Goal: Task Accomplishment & Management: Manage account settings

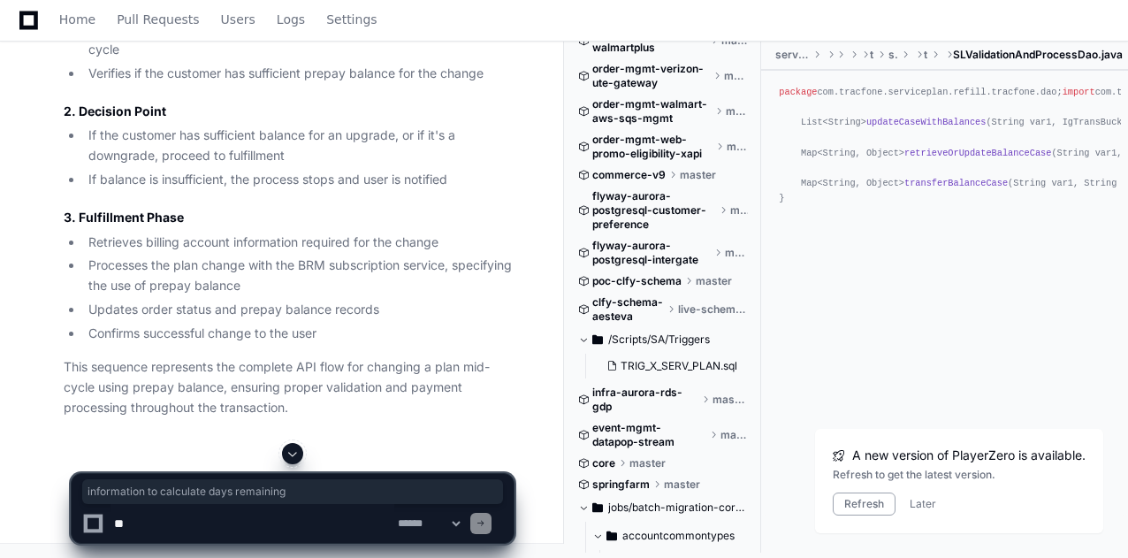
scroll to position [27177, 0]
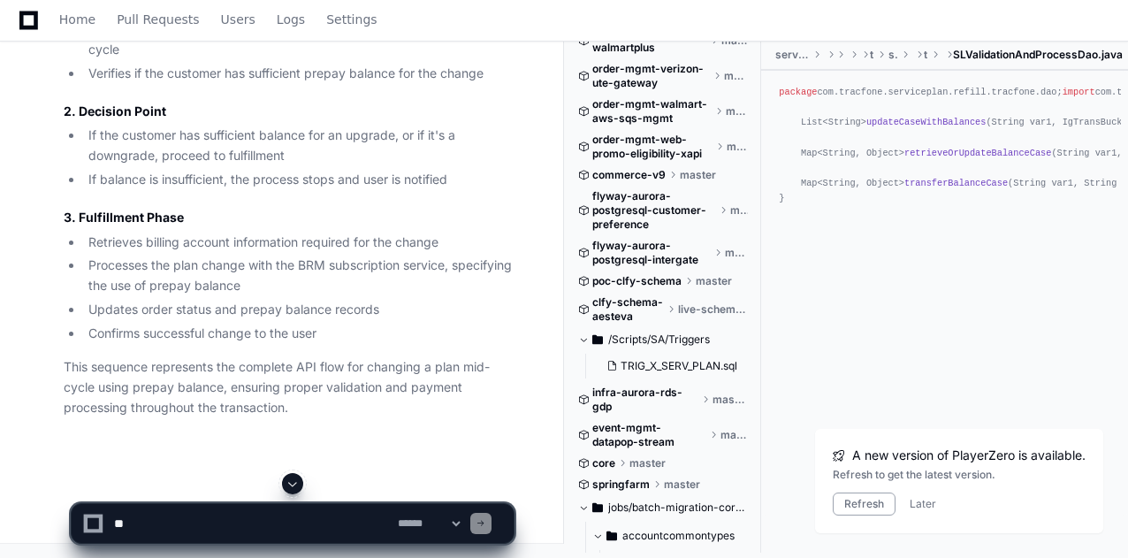
click at [949, 402] on div "package com.tracfone.serviceplan.refill.tracfone.dao; import com.tracfone.servi…" at bounding box center [944, 293] width 367 height 444
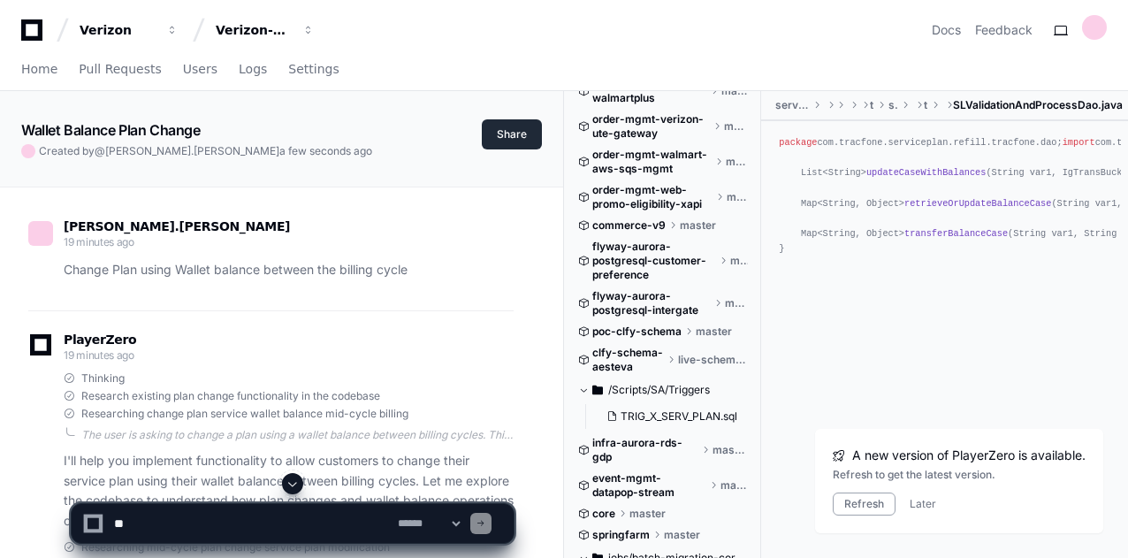
click at [496, 138] on button "Share" at bounding box center [512, 134] width 60 height 30
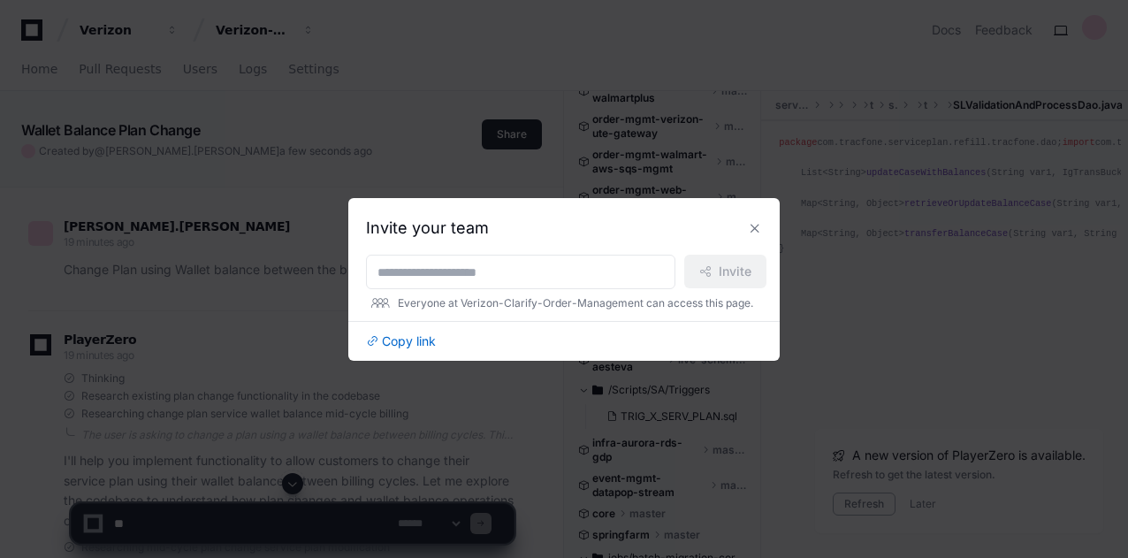
click at [751, 220] on button at bounding box center [755, 228] width 28 height 28
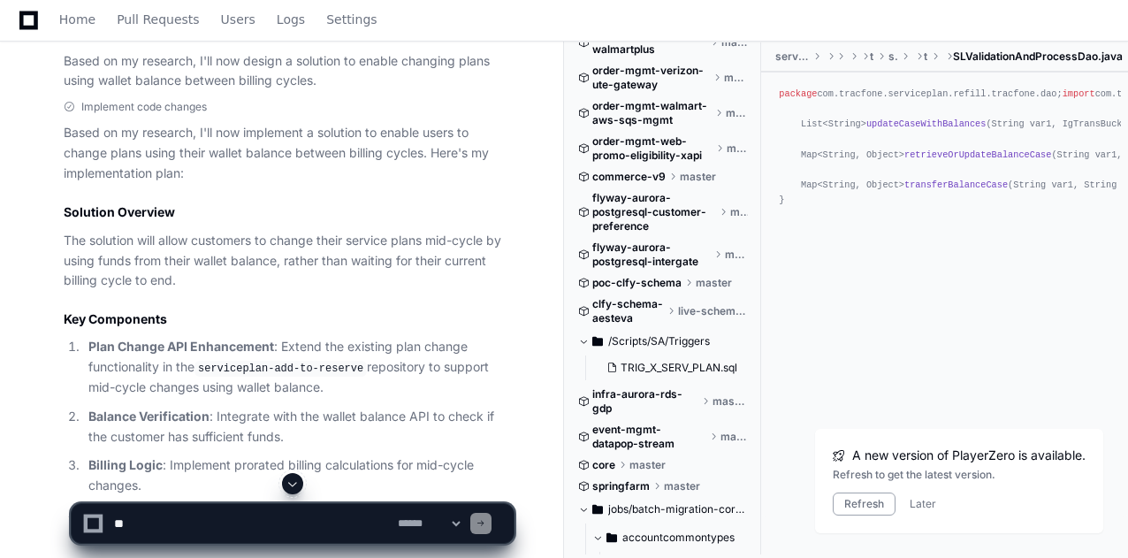
scroll to position [1436, 0]
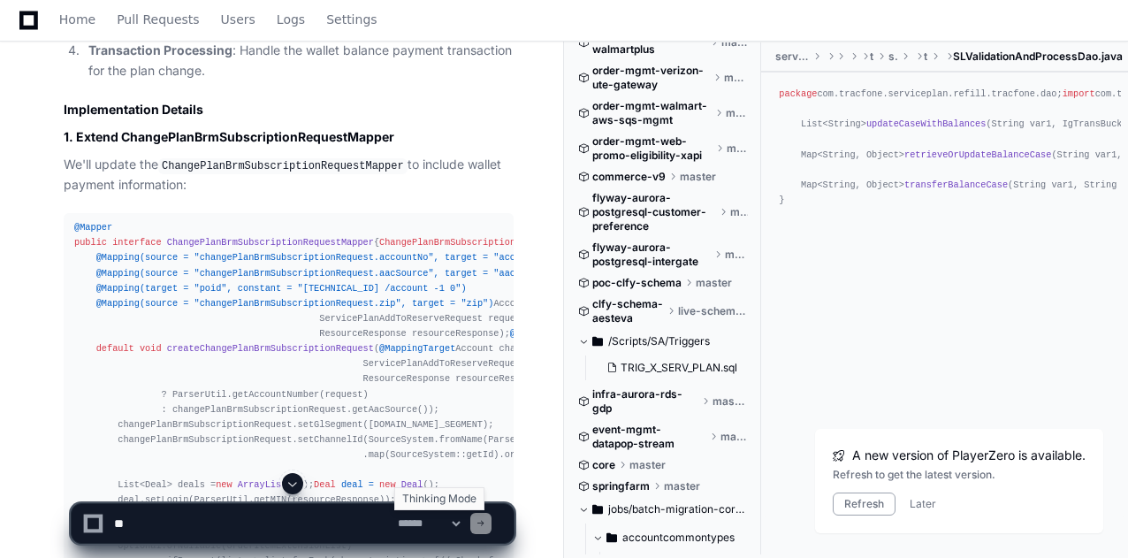
click at [463, 524] on select "**********" at bounding box center [428, 523] width 69 height 12
click at [491, 195] on p "We'll update the ChangePlanBrmSubscriptionRequestMapper to include wallet payme…" at bounding box center [289, 175] width 450 height 41
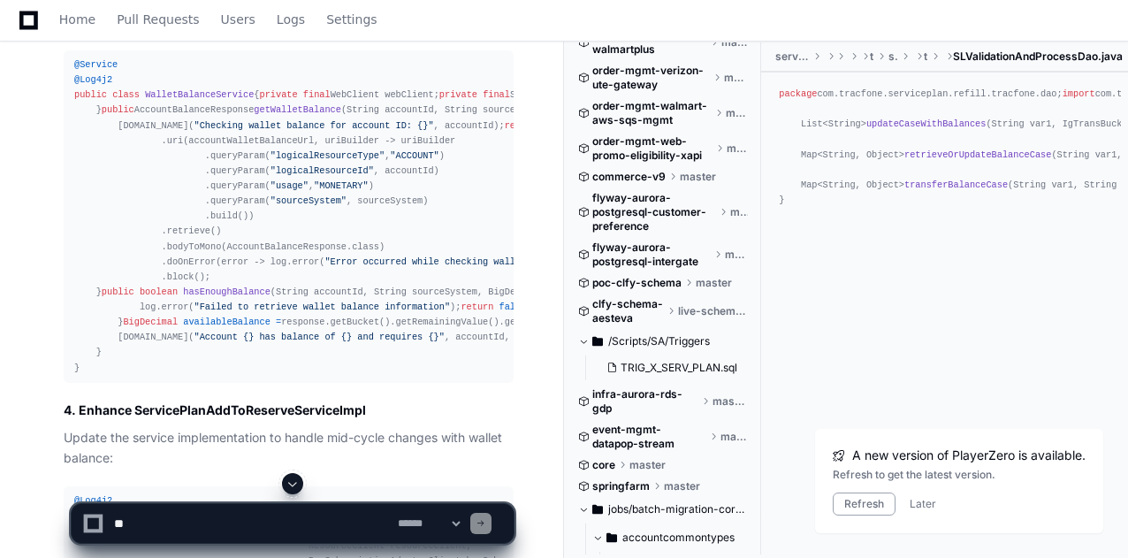
scroll to position [2982, 0]
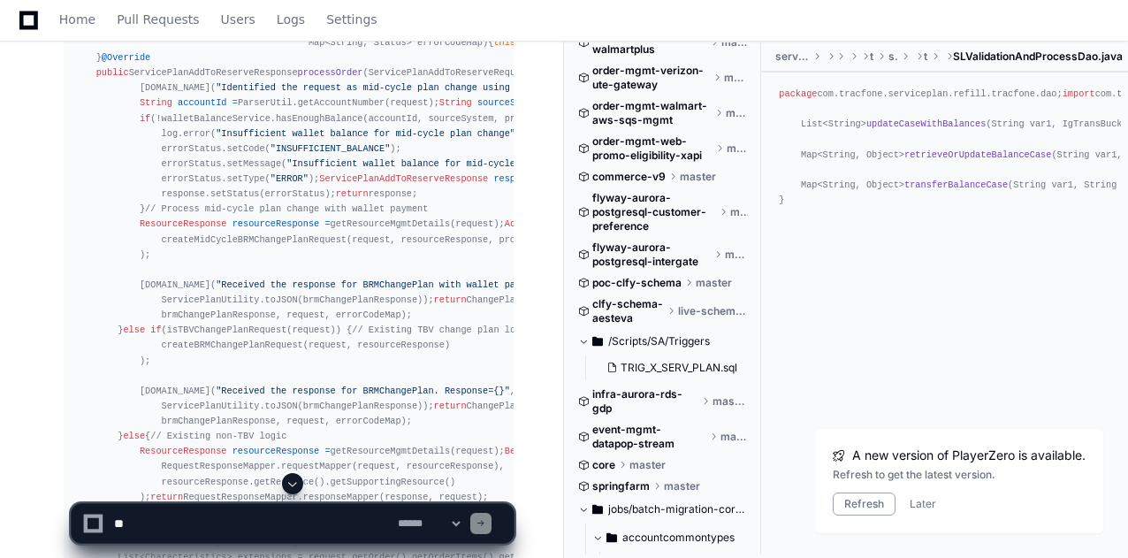
drag, startPoint x: 419, startPoint y: 306, endPoint x: 346, endPoint y: 288, distance: 74.6
click at [326, 14] on span "Settings" at bounding box center [351, 19] width 50 height 11
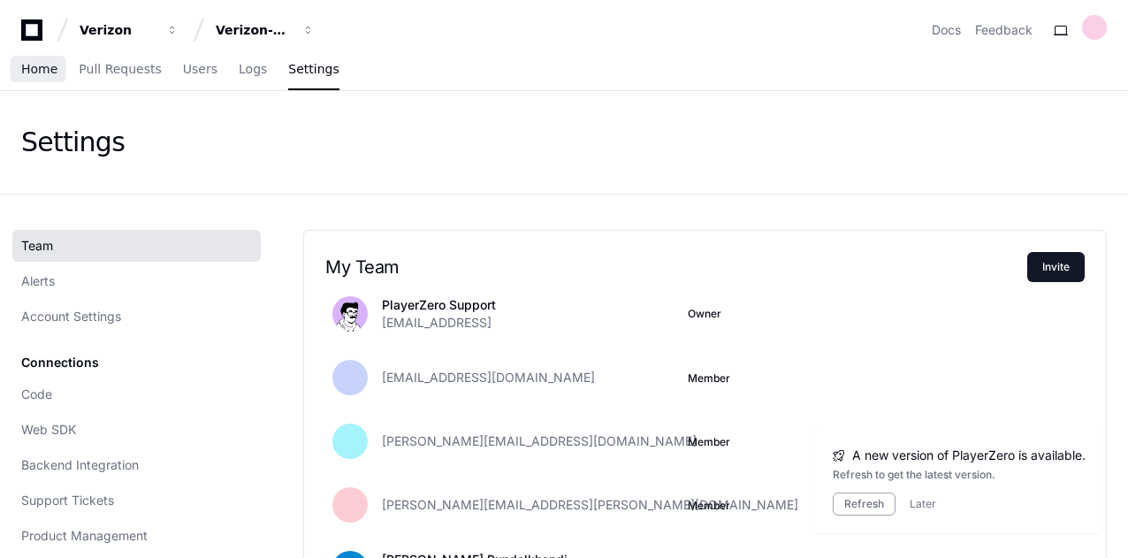
click at [27, 70] on span "Home" at bounding box center [39, 69] width 36 height 11
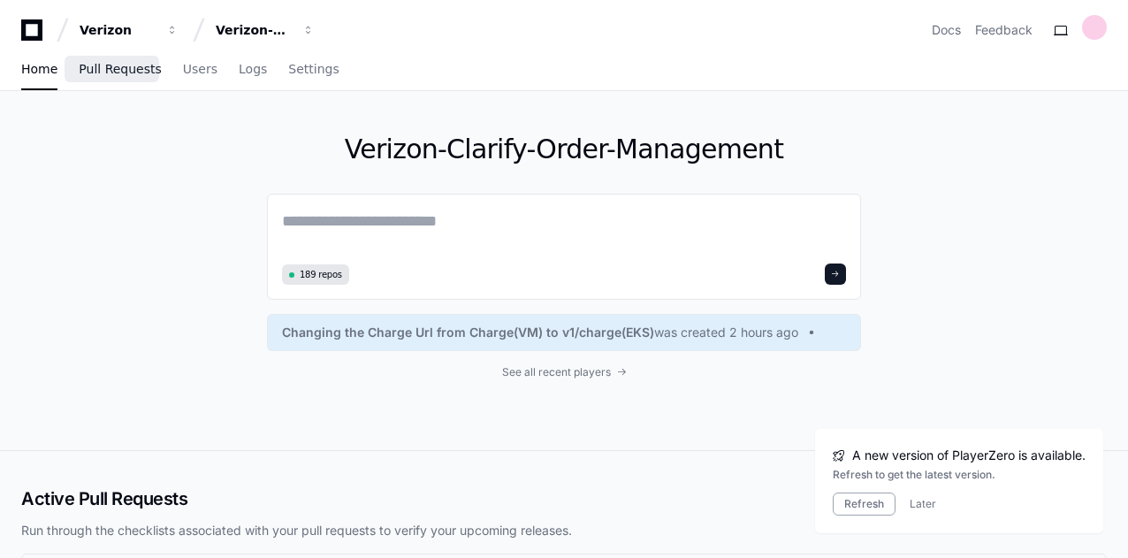
click at [114, 70] on span "Pull Requests" at bounding box center [120, 69] width 82 height 11
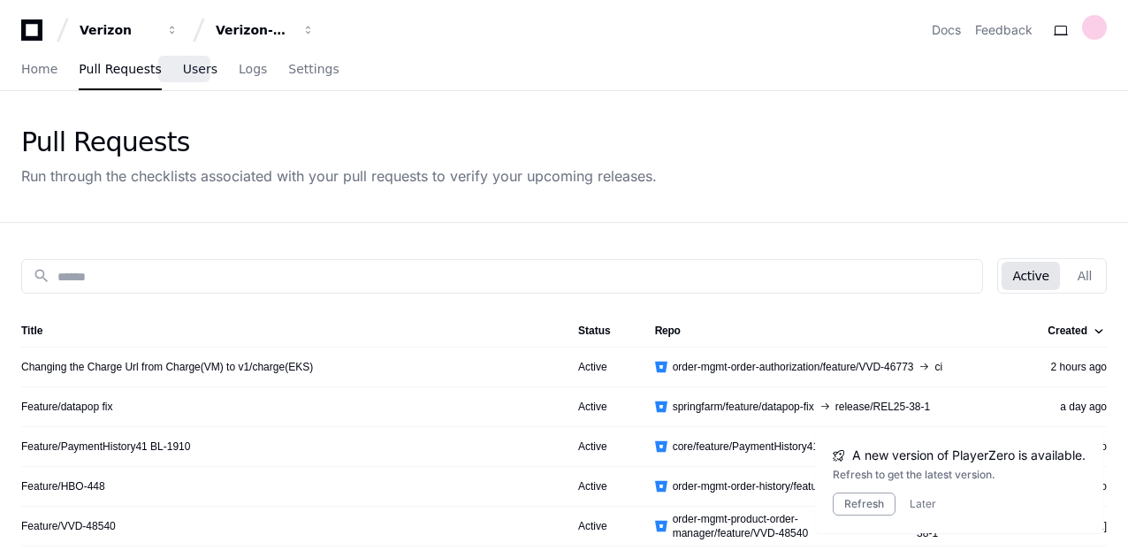
click at [183, 67] on span "Users" at bounding box center [200, 69] width 34 height 11
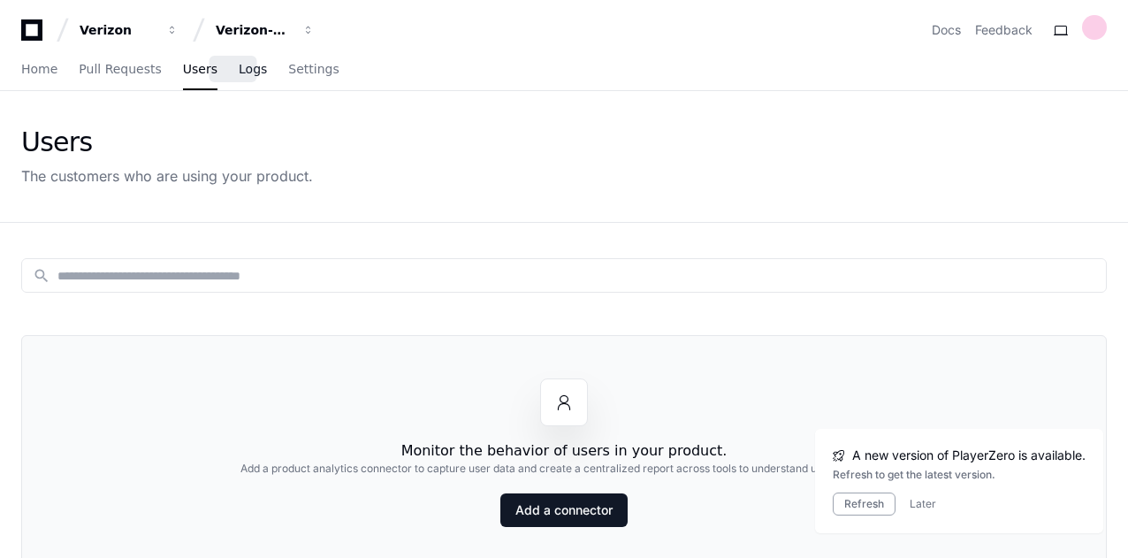
click at [239, 67] on span "Logs" at bounding box center [253, 69] width 28 height 11
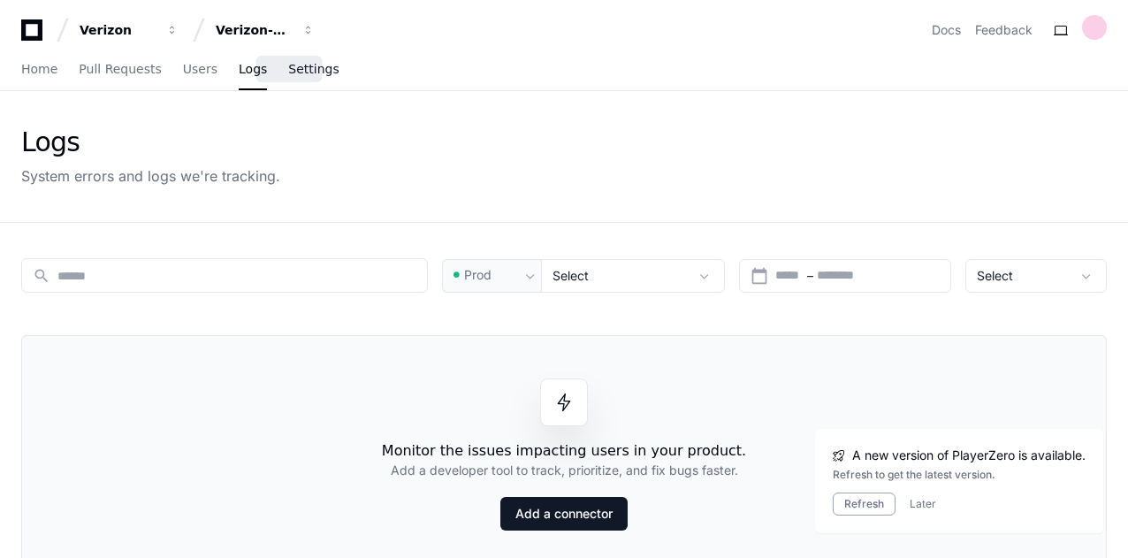
click at [300, 74] on span "Settings" at bounding box center [313, 69] width 50 height 11
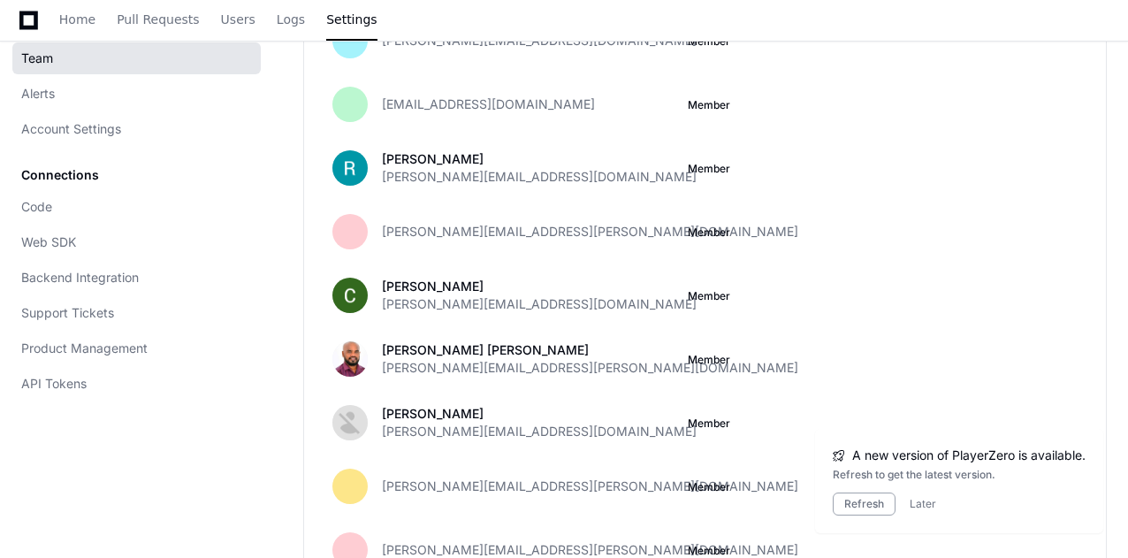
scroll to position [1060, 0]
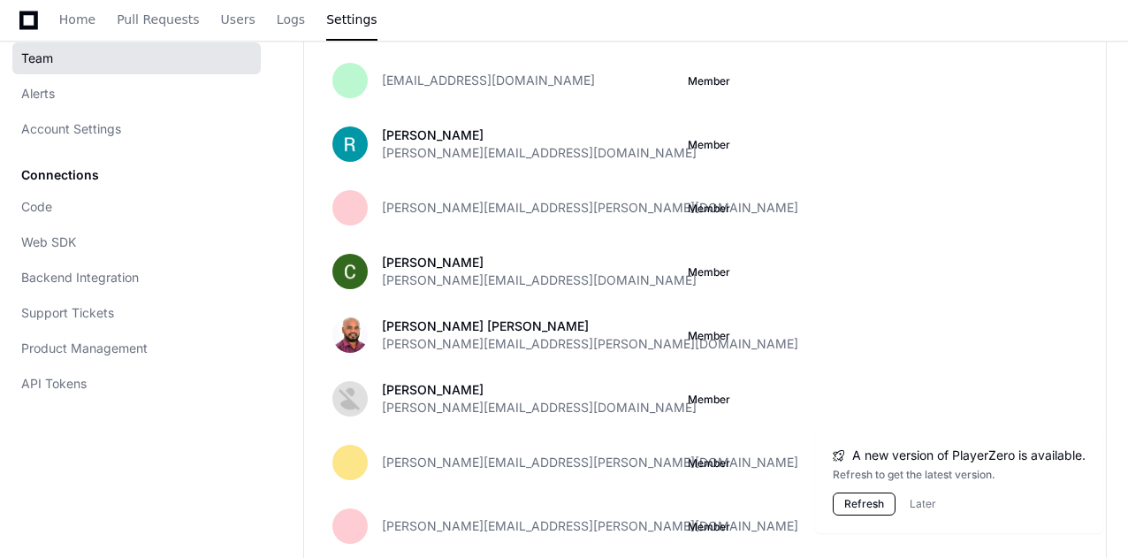
click at [878, 504] on button "Refresh" at bounding box center [863, 503] width 63 height 23
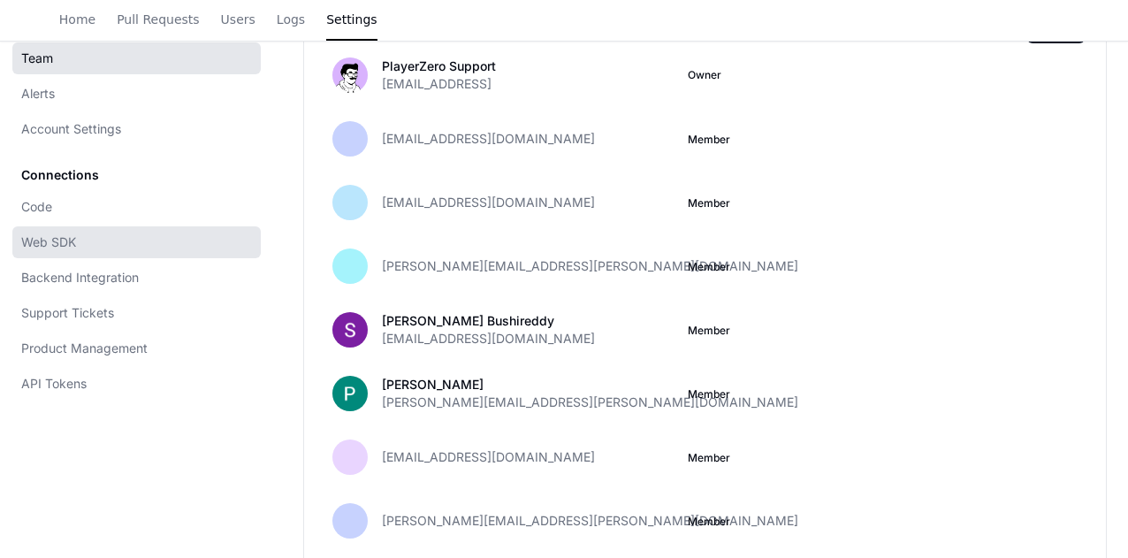
scroll to position [243, 0]
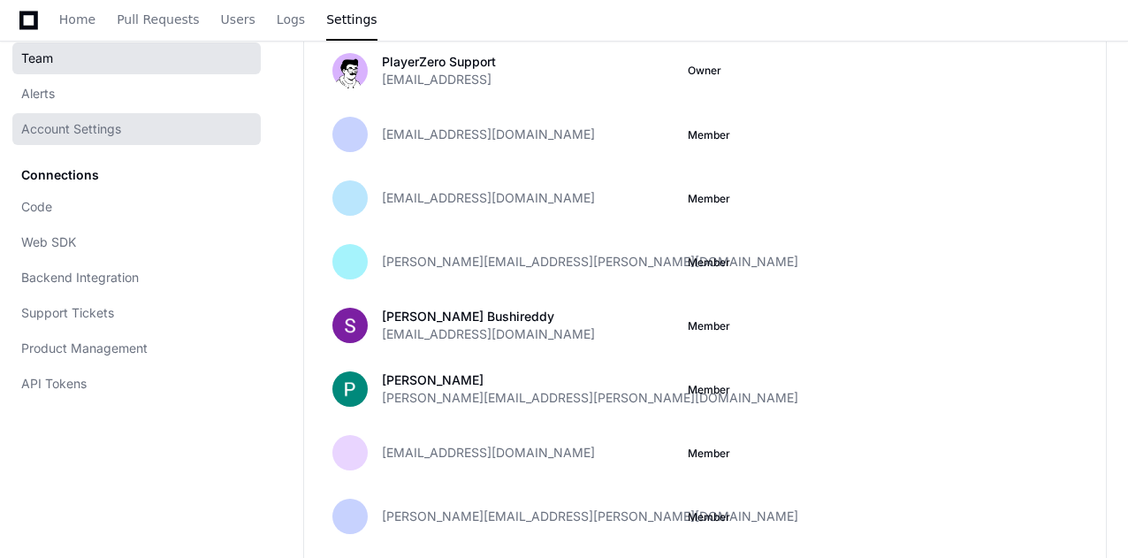
click at [85, 132] on span "Account Settings" at bounding box center [71, 129] width 100 height 18
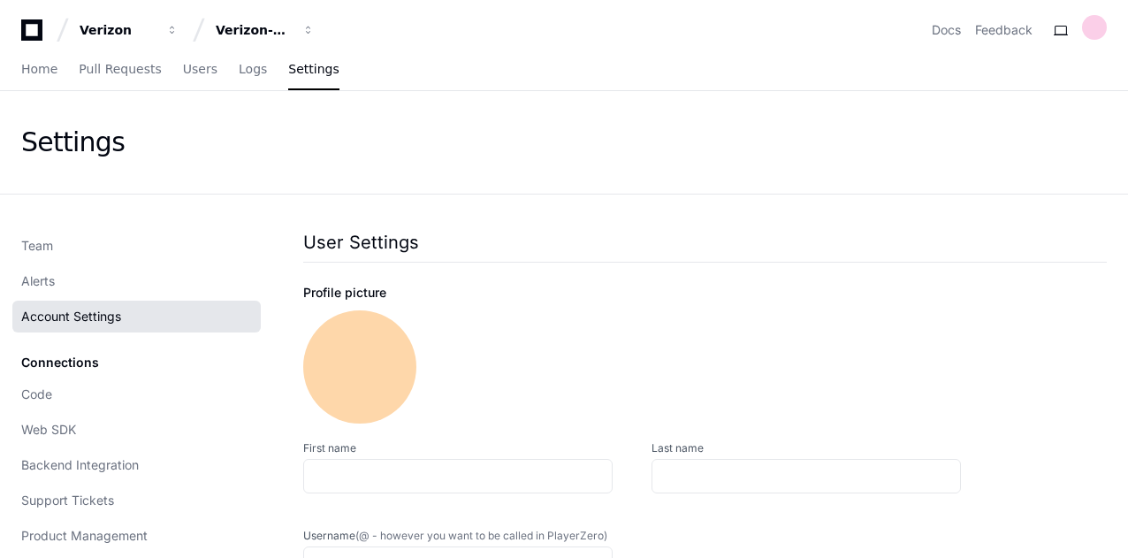
type input "**********"
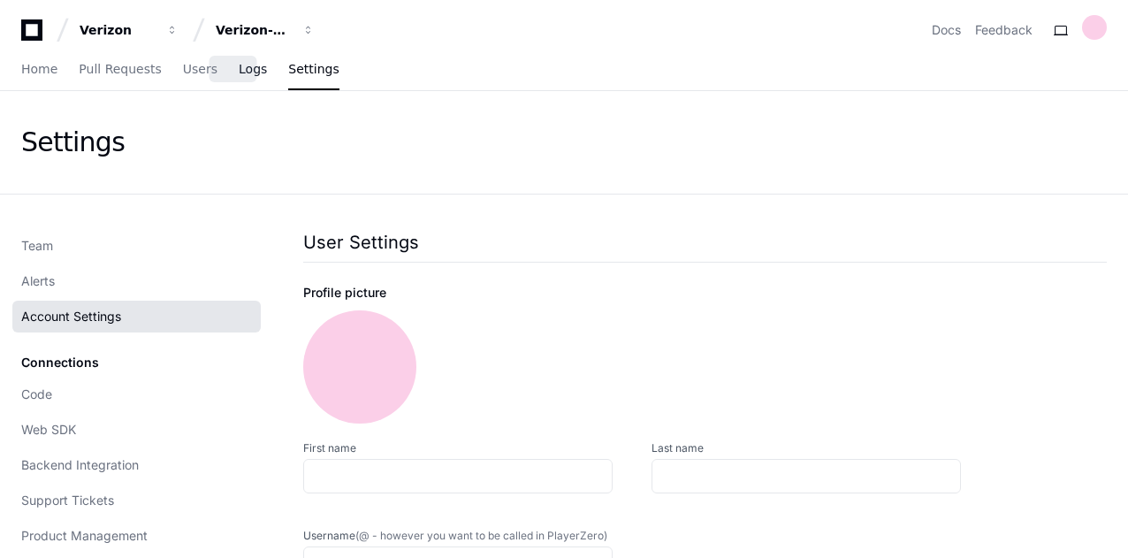
click at [239, 79] on link "Logs" at bounding box center [253, 69] width 28 height 41
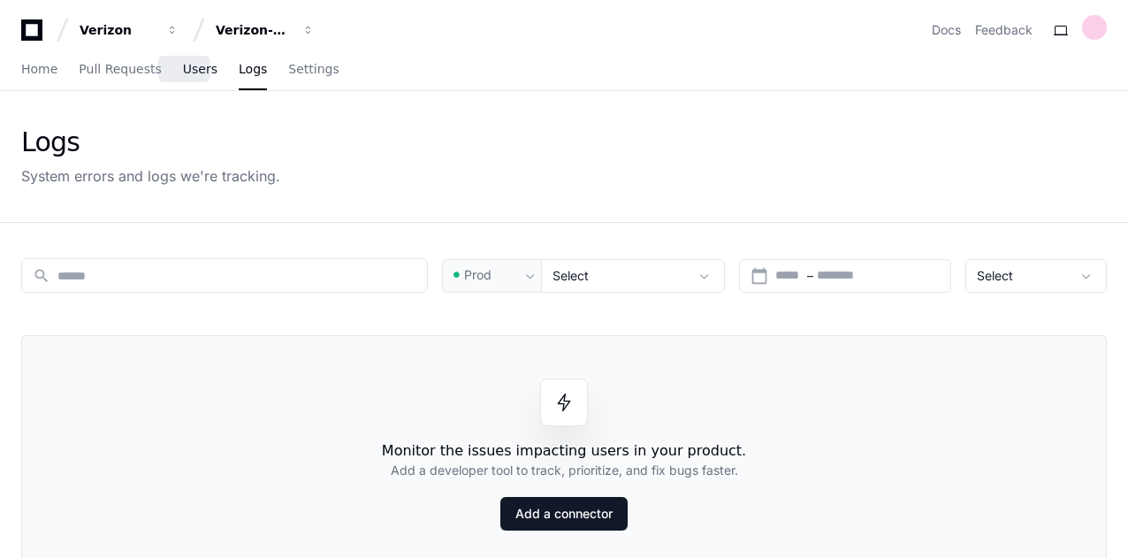
click at [194, 72] on span "Users" at bounding box center [200, 69] width 34 height 11
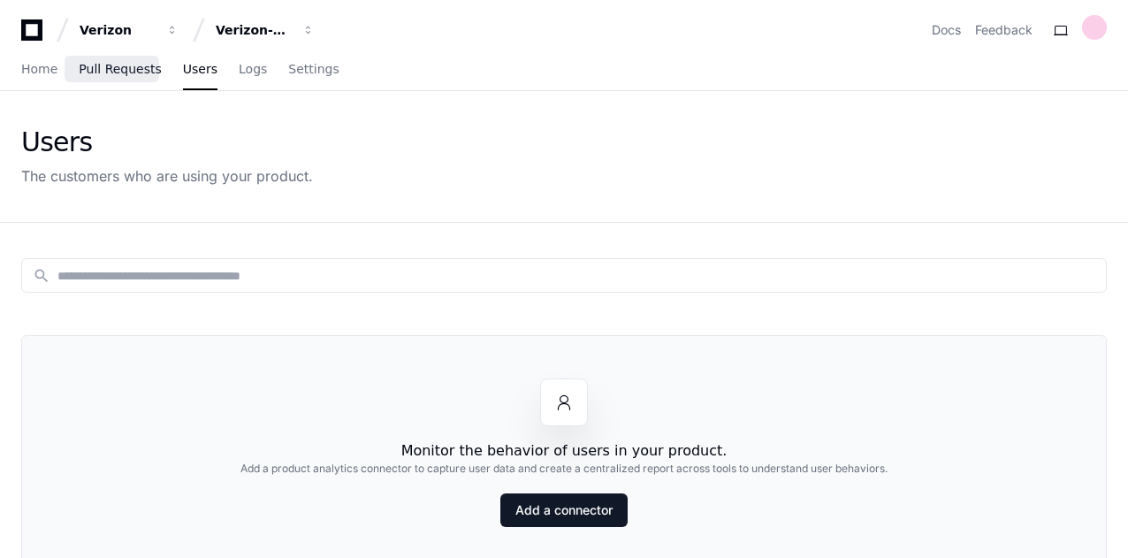
click at [133, 67] on span "Pull Requests" at bounding box center [120, 69] width 82 height 11
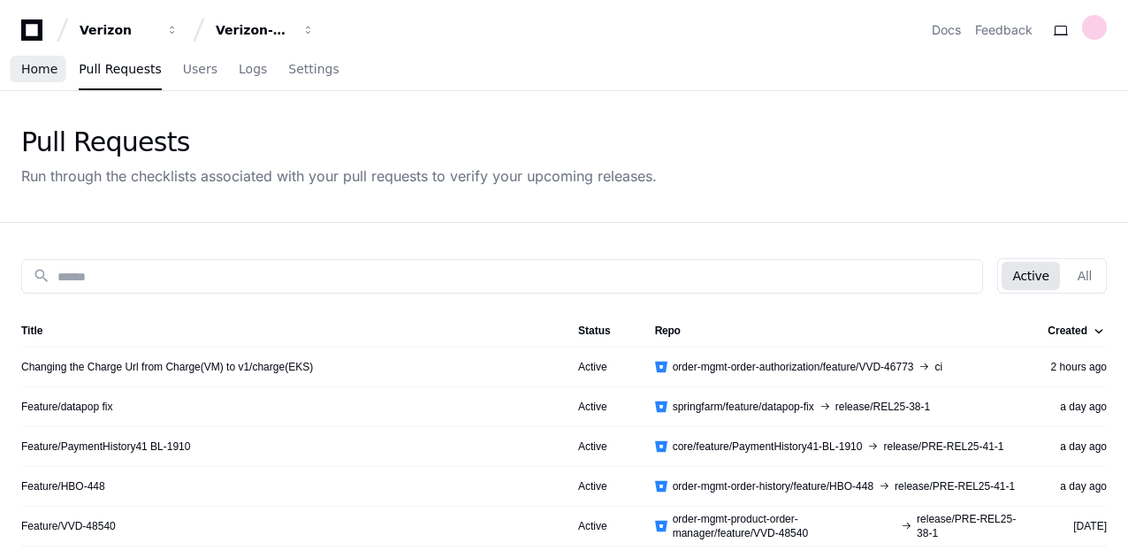
click at [45, 77] on link "Home" at bounding box center [39, 69] width 36 height 41
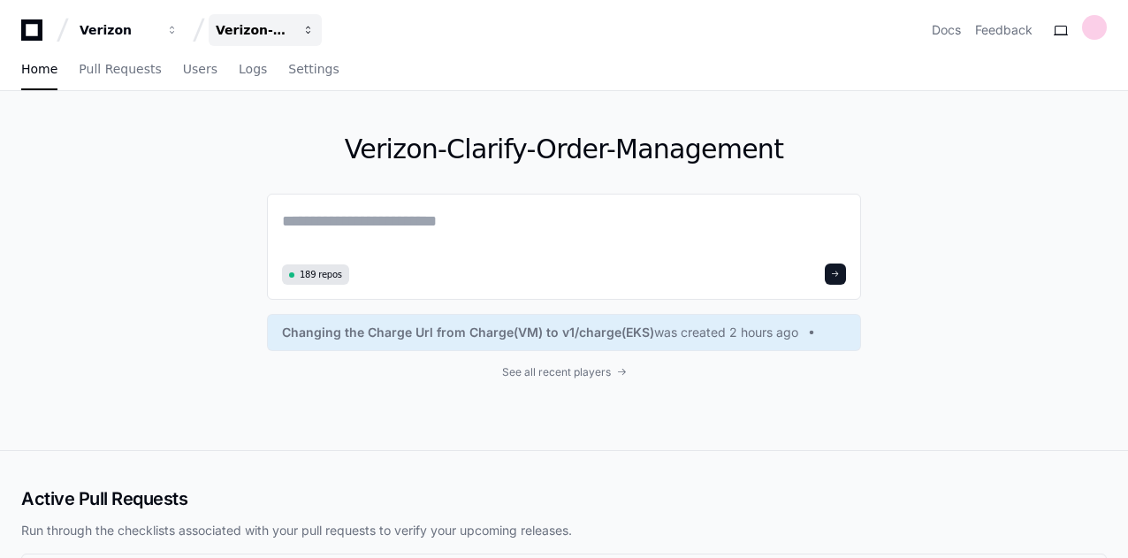
click at [282, 38] on div "Verizon-Clarify-Order-Management" at bounding box center [254, 30] width 76 height 18
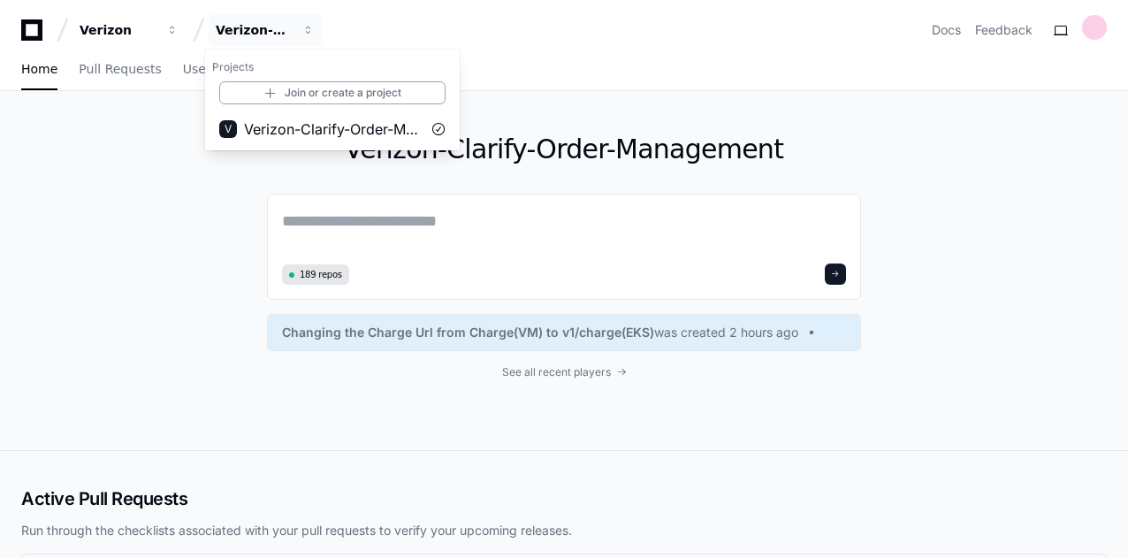
click at [938, 13] on div "Verizon Verizon-Clarify-Order-Management Projects Join or create a project V Ve…" at bounding box center [564, 23] width 1128 height 46
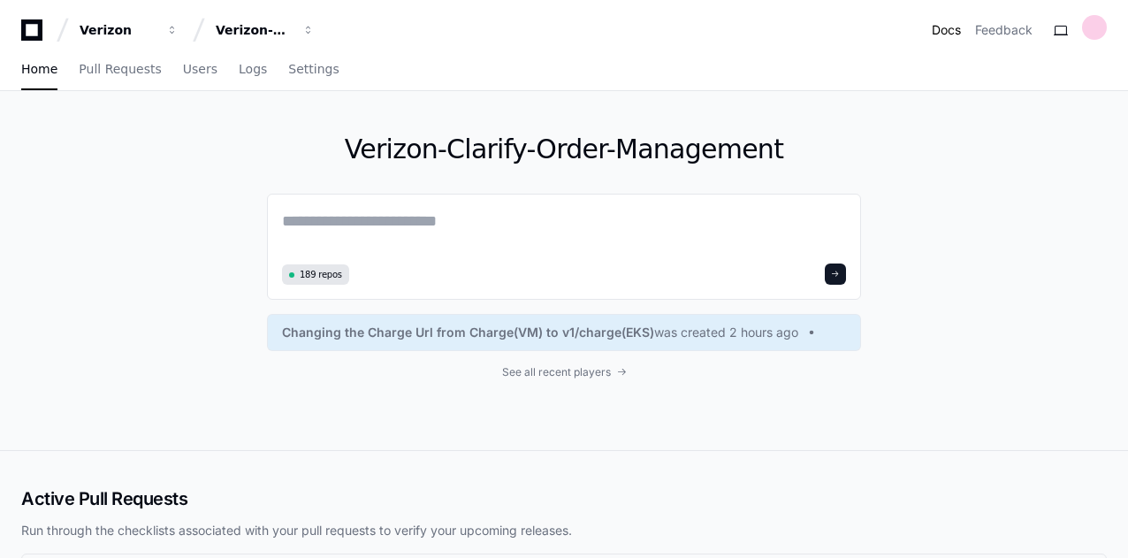
click at [943, 30] on link "Docs" at bounding box center [945, 30] width 29 height 18
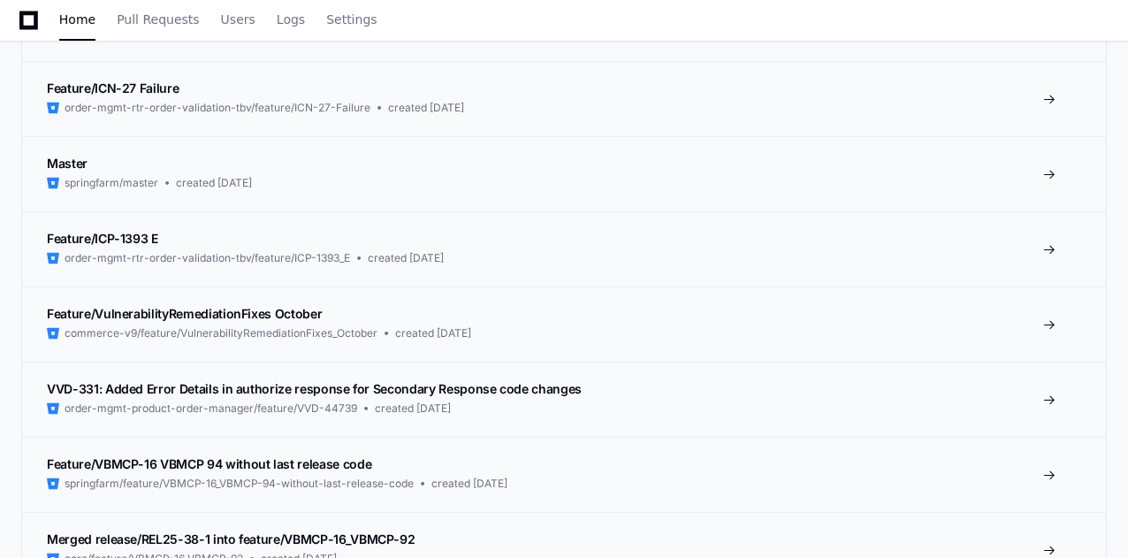
scroll to position [1966, 0]
